Goal: Find specific page/section: Find specific page/section

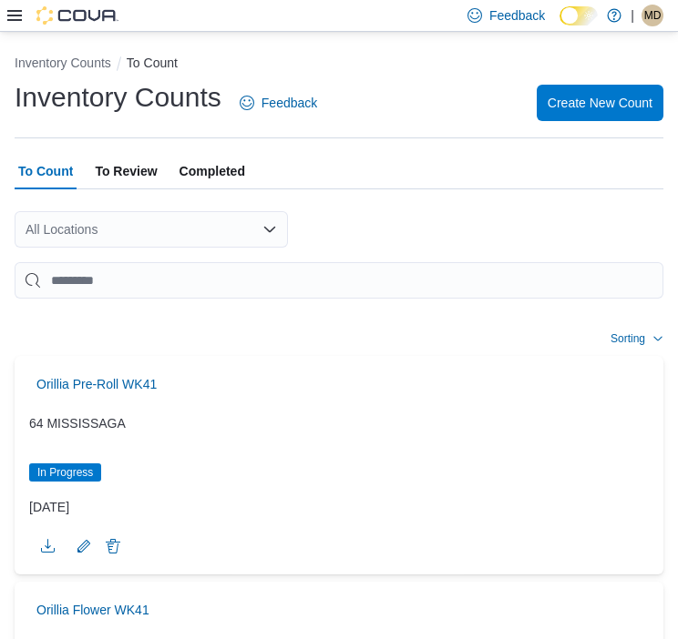
click at [18, 13] on icon at bounding box center [14, 15] width 15 height 15
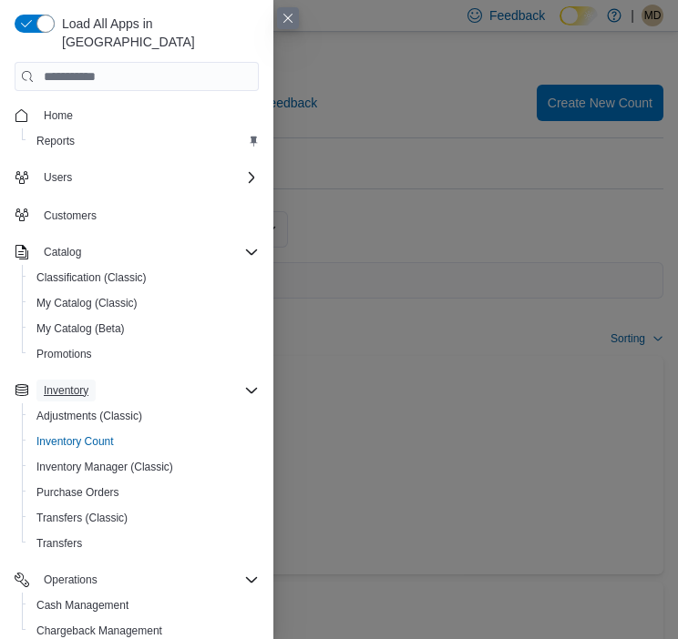
click at [53, 383] on span "Inventory" at bounding box center [66, 390] width 45 height 15
